Goal: Task Accomplishment & Management: Use online tool/utility

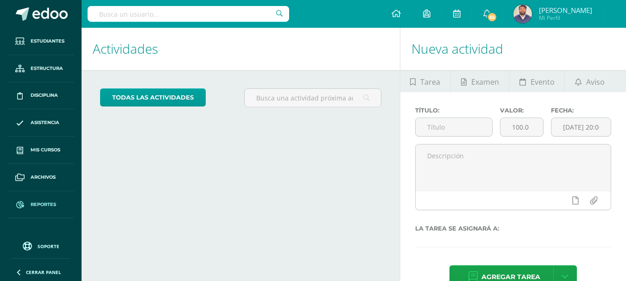
click at [46, 201] on span "Reportes" at bounding box center [43, 204] width 25 height 7
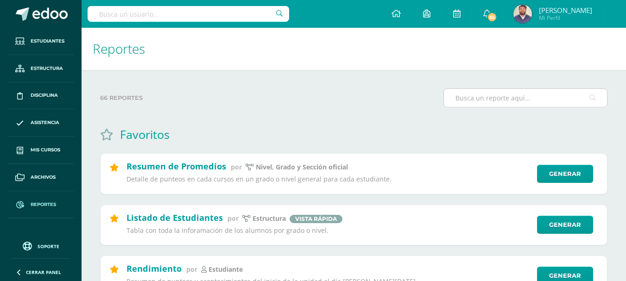
click at [468, 97] on input "text" at bounding box center [525, 98] width 163 height 18
click at [485, 101] on input "boleta" at bounding box center [525, 98] width 163 height 18
type input "boleta"
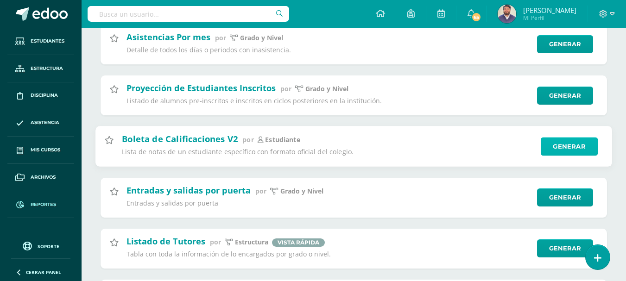
click at [569, 153] on link "Generar" at bounding box center [569, 146] width 57 height 19
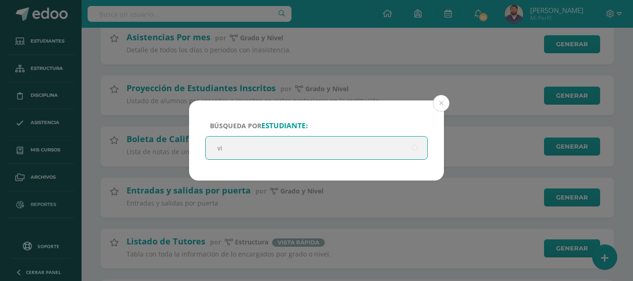
type input "v"
type input "julian"
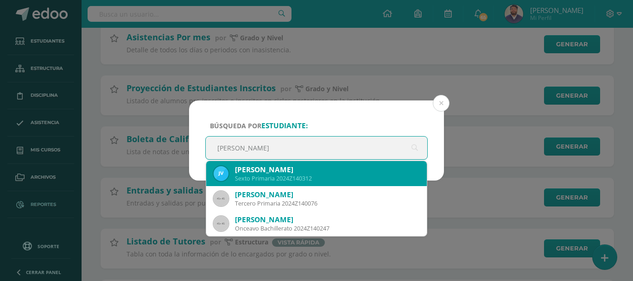
click at [269, 172] on div "Julián Villatoro Baisi" at bounding box center [327, 170] width 184 height 10
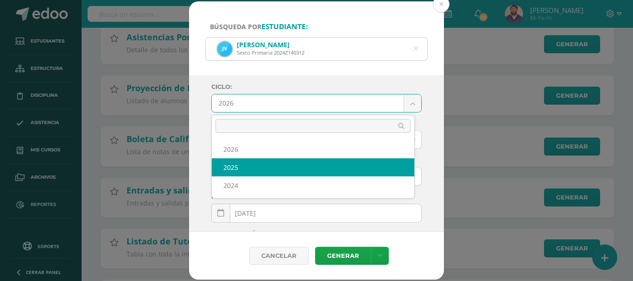
select select "4"
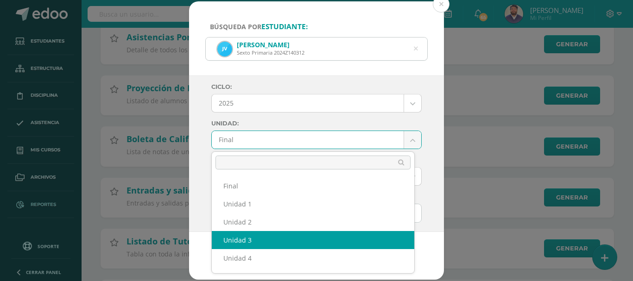
select select "Unidad 3"
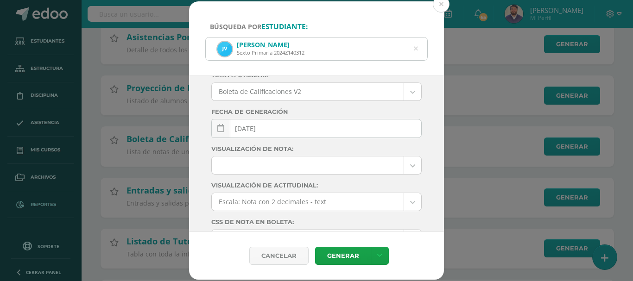
scroll to position [93, 0]
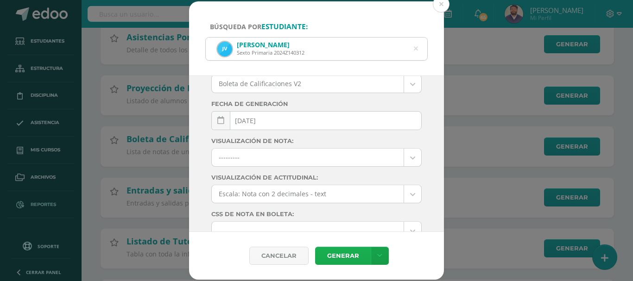
click at [339, 251] on link "Generar" at bounding box center [343, 256] width 56 height 18
click at [444, 9] on button at bounding box center [441, 4] width 17 height 17
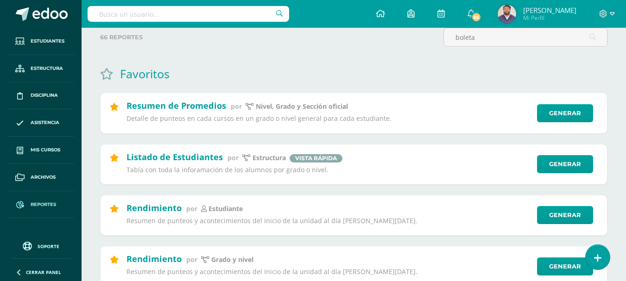
scroll to position [0, 0]
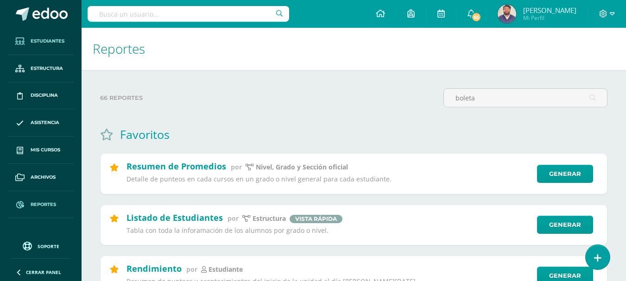
click at [42, 48] on link "Estudiantes" at bounding box center [40, 41] width 67 height 27
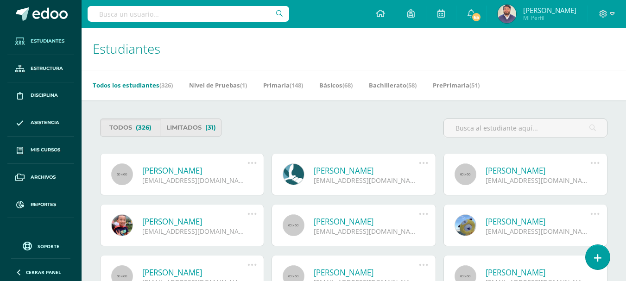
click at [127, 14] on input "text" at bounding box center [189, 14] width 202 height 16
type input "luis hernandez"
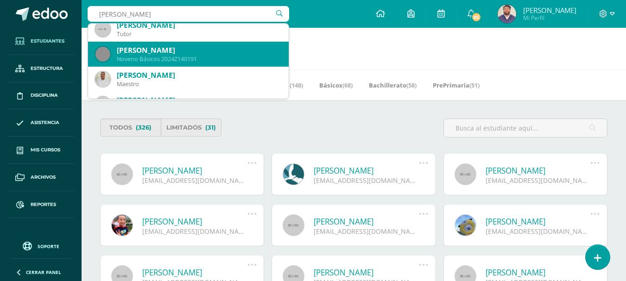
scroll to position [46, 0]
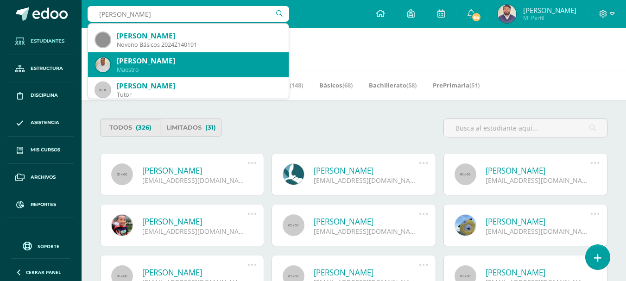
click at [183, 67] on div "Maestro" at bounding box center [199, 70] width 164 height 8
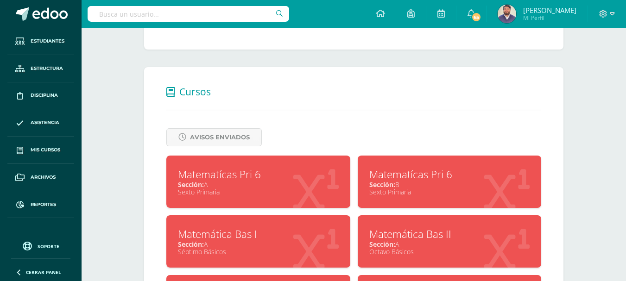
scroll to position [324, 0]
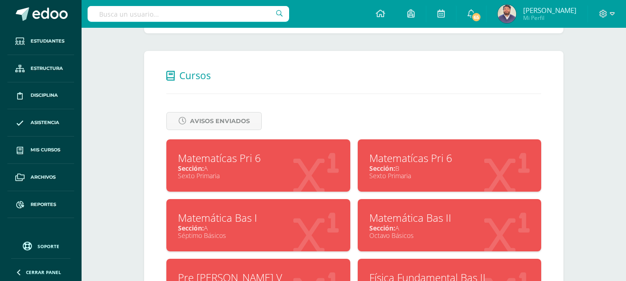
click at [236, 164] on div "Matematícas Pri 6" at bounding box center [258, 158] width 161 height 14
